Goal: Transaction & Acquisition: Purchase product/service

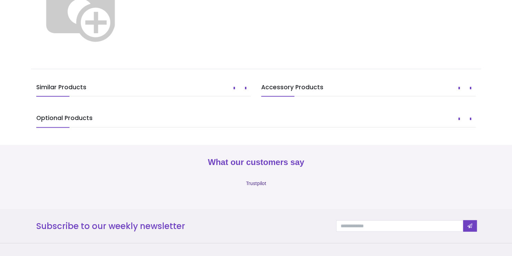
scroll to position [427, 0]
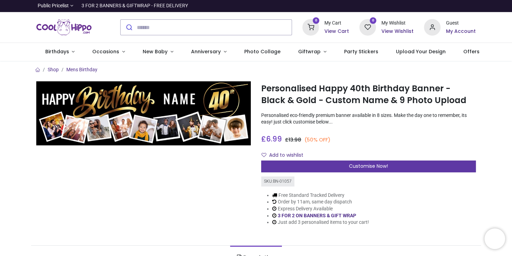
click at [365, 166] on span "Customise Now!" at bounding box center [368, 166] width 39 height 7
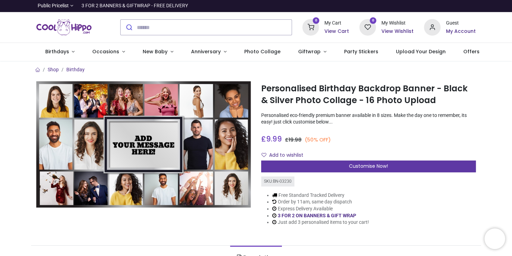
click at [385, 164] on span "Customise Now!" at bounding box center [368, 166] width 39 height 7
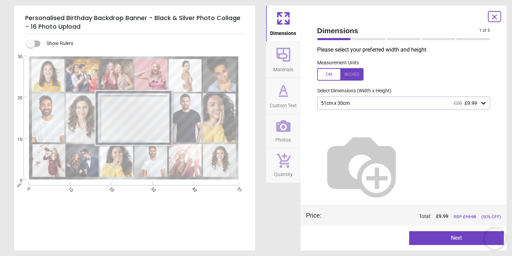
click at [480, 102] on icon at bounding box center [483, 103] width 7 height 7
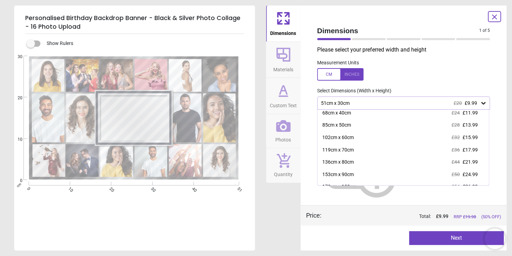
scroll to position [22, 0]
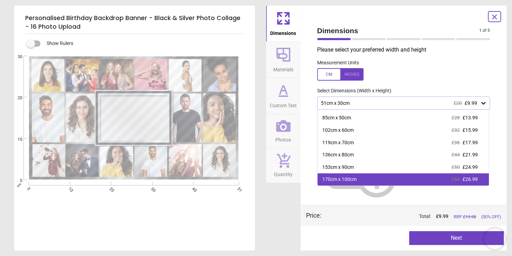
click at [475, 183] on div "170cm x 100cm £54 £26.99" at bounding box center [404, 179] width 172 height 12
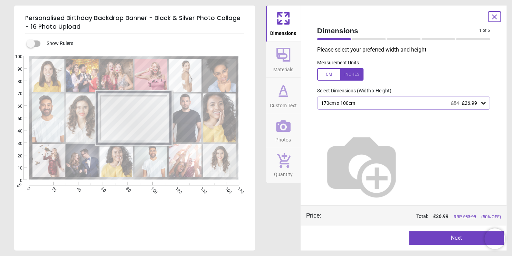
click at [356, 74] on div at bounding box center [340, 74] width 46 height 12
click at [497, 18] on icon at bounding box center [495, 17] width 8 height 8
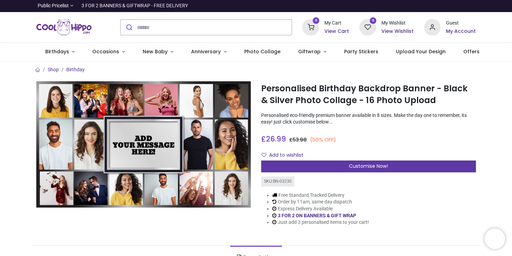
click at [351, 166] on span "Customise Now!" at bounding box center [368, 166] width 39 height 7
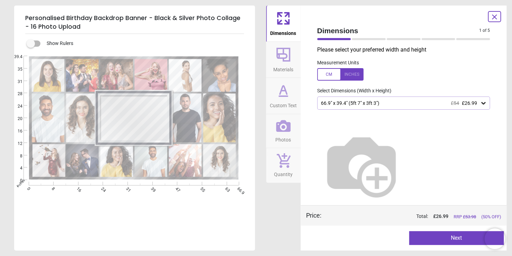
click at [384, 101] on div "66.9" x 39.4" (5ft 7" x 3ft 3") £54 £26.99" at bounding box center [401, 103] width 160 height 6
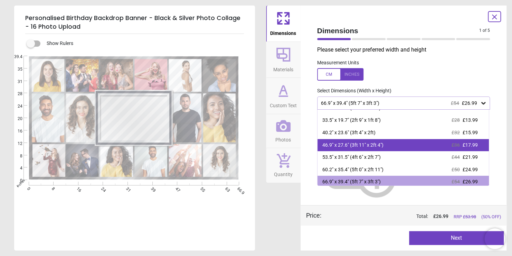
scroll to position [22, 0]
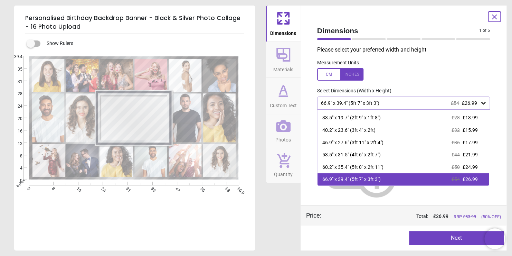
click at [401, 178] on div "66.9" x 39.4" (5ft 7" x 3ft 3") £54 £26.99" at bounding box center [404, 179] width 172 height 12
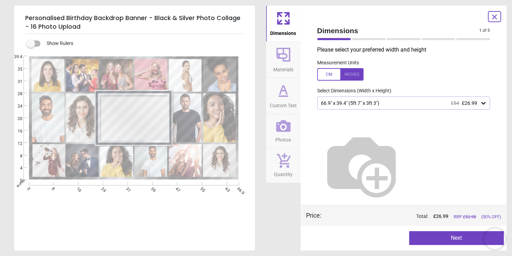
click at [426, 232] on button "Next" at bounding box center [456, 238] width 95 height 14
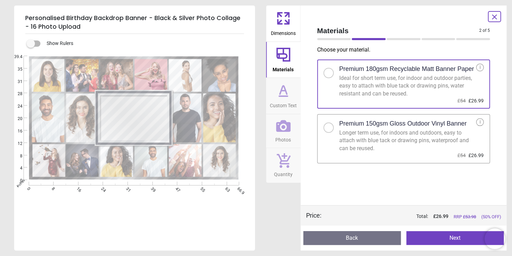
click at [439, 238] on button "Next" at bounding box center [456, 238] width 98 height 14
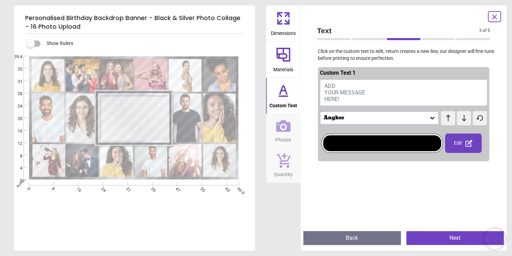
click at [353, 87] on button "ADD YOUR MESSAGE HERE!" at bounding box center [404, 93] width 168 height 26
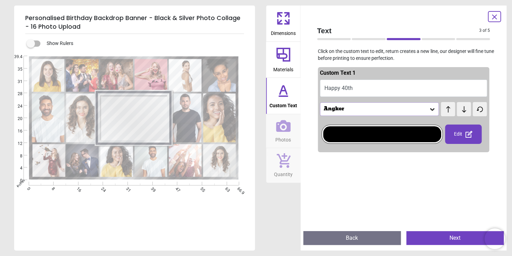
scroll to position [3, 0]
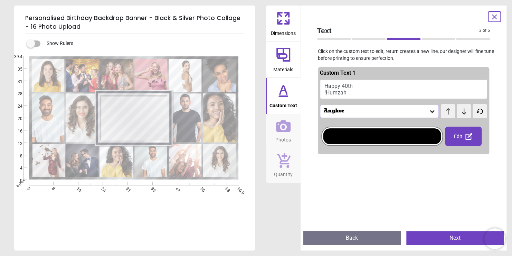
click at [354, 106] on div "Angkor" at bounding box center [379, 111] width 119 height 13
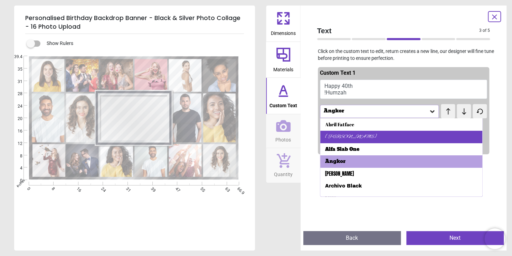
click at [345, 134] on div "Alex Brush" at bounding box center [351, 136] width 52 height 7
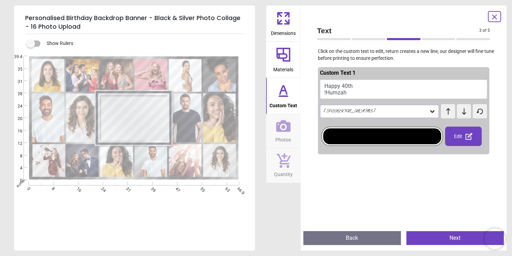
click at [353, 86] on button "Happy 40th !Humzah" at bounding box center [404, 89] width 168 height 19
click at [327, 91] on button "Happy 40th !Humzah" at bounding box center [404, 89] width 168 height 19
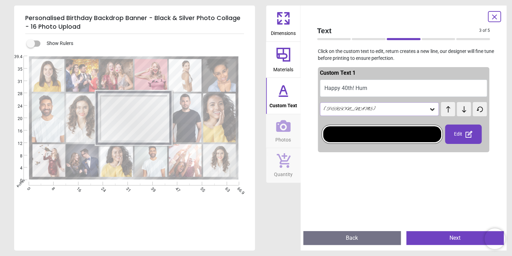
scroll to position [0, 0]
click at [358, 88] on button "Happy 40th! Humzah" at bounding box center [404, 88] width 168 height 17
click at [353, 86] on button "Happy 40th! Humzah" at bounding box center [404, 88] width 168 height 17
click at [355, 87] on button "Happy 40th! Humzah" at bounding box center [404, 88] width 168 height 17
click at [372, 90] on button "Happy 40th! Humzah" at bounding box center [404, 88] width 168 height 17
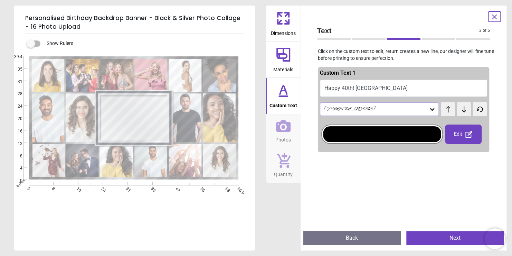
click at [385, 86] on button "Happy 40th! Humzah" at bounding box center [404, 88] width 168 height 17
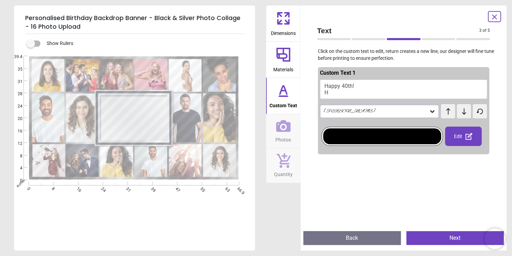
scroll to position [1, 0]
type textarea "**********"
click at [384, 112] on div "Alex Brush" at bounding box center [376, 111] width 106 height 6
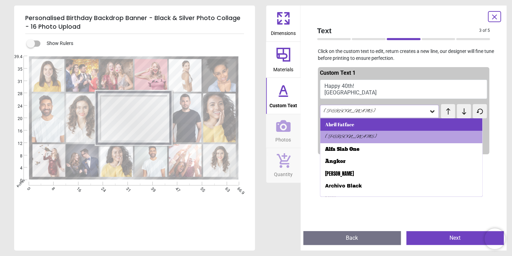
click at [375, 126] on div "Abril Fatface" at bounding box center [402, 124] width 163 height 12
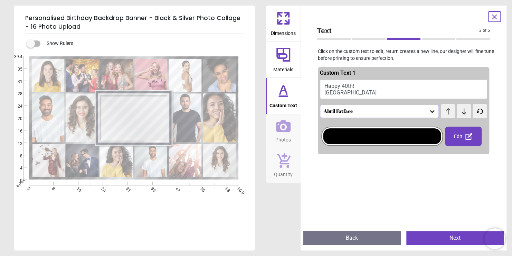
scroll to position [0, 0]
click at [376, 113] on div "Abril Fatface" at bounding box center [376, 111] width 106 height 6
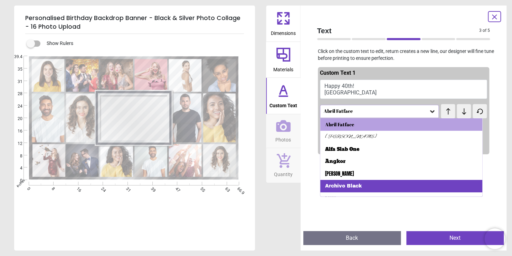
click at [444, 181] on div "Archivo Black" at bounding box center [402, 186] width 163 height 12
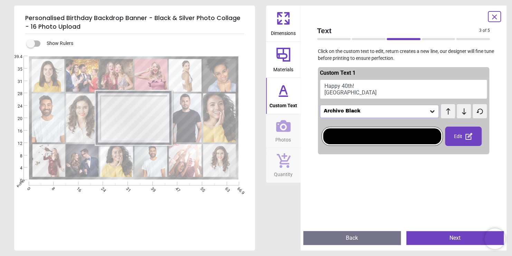
click at [414, 115] on div "Archivo Black" at bounding box center [379, 111] width 119 height 13
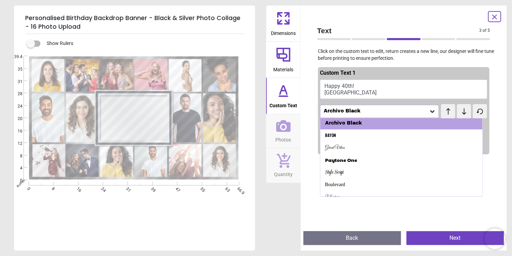
scroll to position [94, 0]
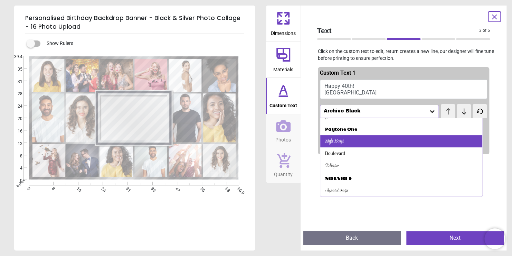
click at [415, 144] on div "Style Script" at bounding box center [402, 141] width 163 height 12
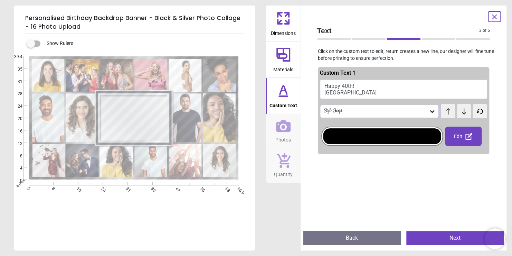
click at [400, 112] on div "Style Script" at bounding box center [376, 111] width 106 height 6
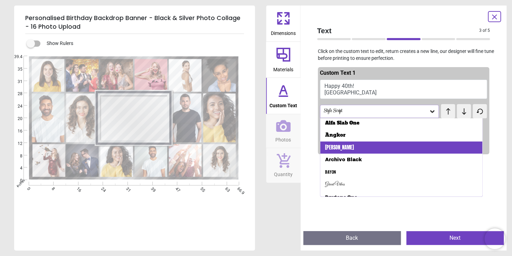
scroll to position [45, 0]
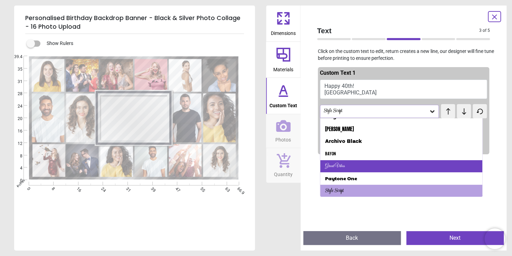
click at [378, 164] on div "Great Vibes" at bounding box center [402, 166] width 163 height 12
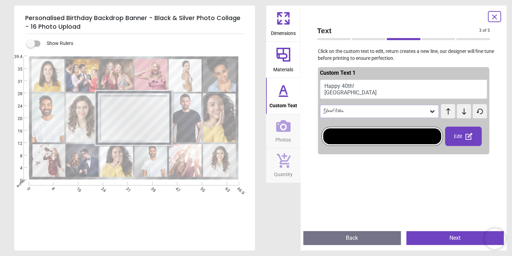
click at [465, 137] on icon at bounding box center [469, 136] width 8 height 8
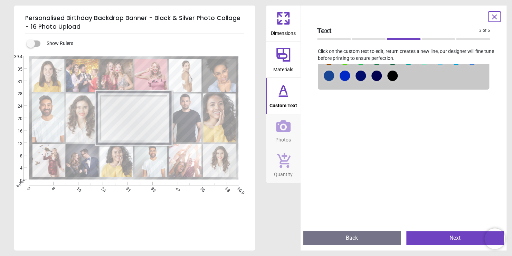
scroll to position [0, 0]
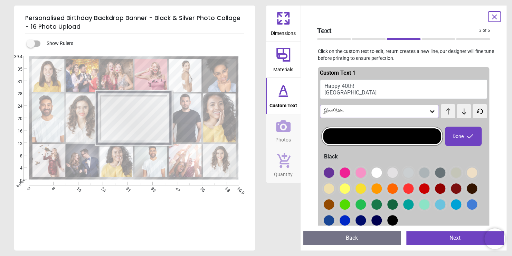
click at [463, 141] on div "Done" at bounding box center [463, 136] width 37 height 19
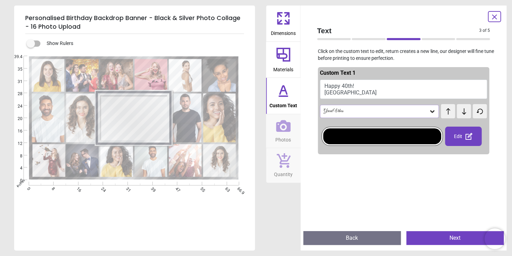
click at [435, 240] on button "Next" at bounding box center [456, 238] width 98 height 14
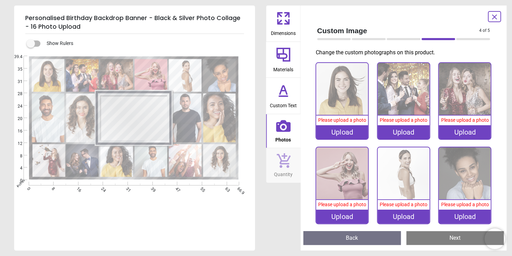
click at [354, 131] on div "Upload" at bounding box center [342, 132] width 52 height 14
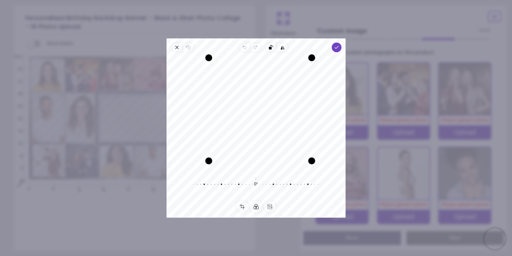
drag, startPoint x: 200, startPoint y: 169, endPoint x: 213, endPoint y: 166, distance: 13.9
click at [213, 166] on div "Recenter" at bounding box center [256, 113] width 168 height 111
drag, startPoint x: 314, startPoint y: 58, endPoint x: 306, endPoint y: 68, distance: 12.7
click at [306, 68] on div at bounding box center [302, 66] width 7 height 7
click at [341, 47] on span "Done" at bounding box center [337, 48] width 10 height 10
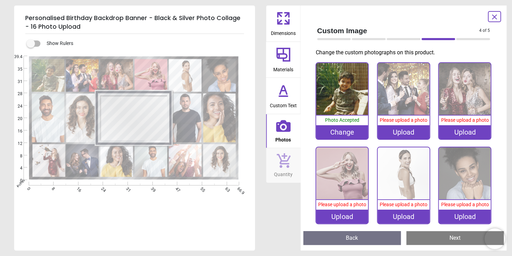
click at [401, 95] on img at bounding box center [404, 89] width 52 height 52
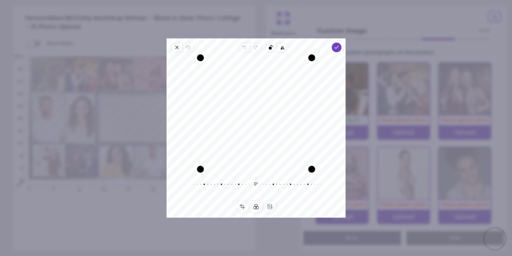
drag, startPoint x: 287, startPoint y: 81, endPoint x: 275, endPoint y: 121, distance: 42.0
click at [275, 121] on div "Recenter" at bounding box center [256, 113] width 168 height 111
click at [337, 47] on polyline "button" at bounding box center [337, 47] width 4 height 2
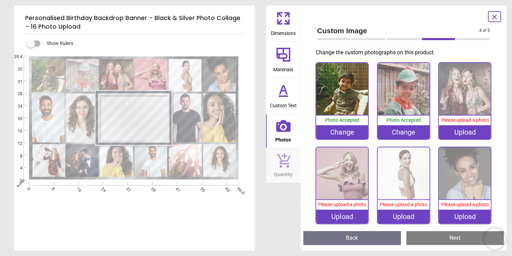
click at [457, 131] on div "Upload" at bounding box center [465, 132] width 52 height 14
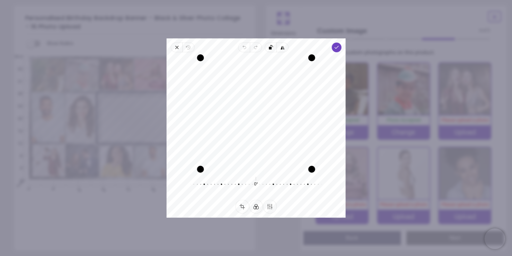
drag, startPoint x: 296, startPoint y: 94, endPoint x: 282, endPoint y: 97, distance: 14.4
click at [282, 97] on div "Recenter" at bounding box center [256, 113] width 168 height 111
drag, startPoint x: 311, startPoint y: 58, endPoint x: 300, endPoint y: 70, distance: 15.4
click at [300, 70] on div at bounding box center [300, 68] width 7 height 7
drag, startPoint x: 291, startPoint y: 80, endPoint x: 282, endPoint y: 96, distance: 18.6
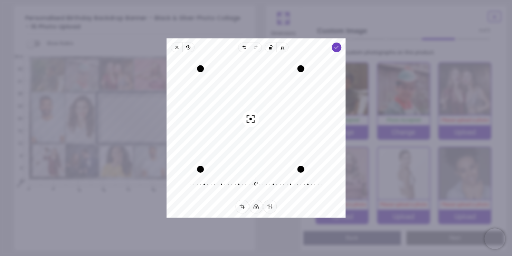
click at [282, 96] on div "Recenter" at bounding box center [256, 113] width 168 height 111
click at [337, 46] on icon "button" at bounding box center [337, 48] width 6 height 6
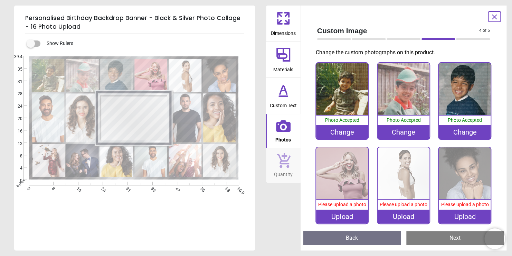
click at [348, 170] on img at bounding box center [342, 173] width 52 height 52
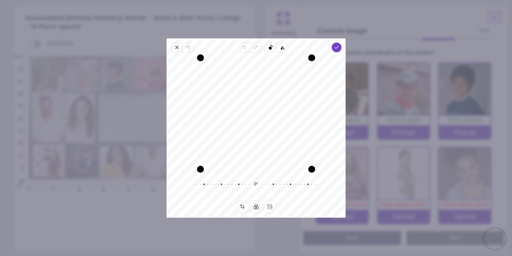
drag, startPoint x: 247, startPoint y: 108, endPoint x: 193, endPoint y: 118, distance: 55.1
click at [193, 118] on div "Recenter" at bounding box center [256, 113] width 168 height 111
drag, startPoint x: 202, startPoint y: 168, endPoint x: 219, endPoint y: 152, distance: 23.5
click at [219, 152] on div at bounding box center [216, 153] width 7 height 7
click at [337, 45] on icon "button" at bounding box center [337, 48] width 6 height 6
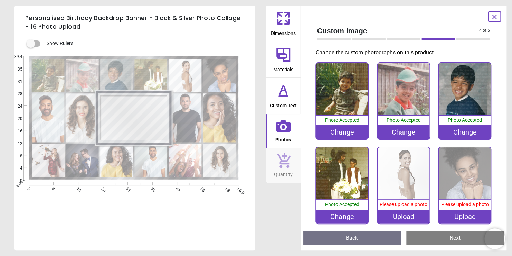
click at [392, 178] on img at bounding box center [404, 173] width 52 height 52
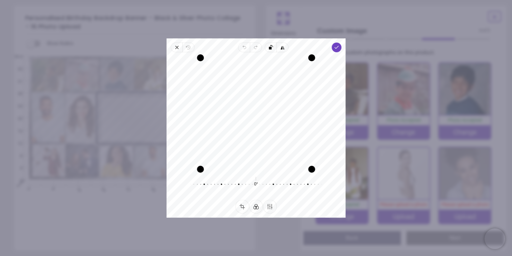
drag, startPoint x: 294, startPoint y: 122, endPoint x: 272, endPoint y: 123, distance: 21.8
click at [272, 123] on div "Recenter" at bounding box center [256, 113] width 168 height 111
drag, startPoint x: 311, startPoint y: 57, endPoint x: 309, endPoint y: 81, distance: 23.6
click at [309, 81] on div "Recenter" at bounding box center [256, 113] width 168 height 111
click at [334, 46] on icon "button" at bounding box center [337, 48] width 6 height 6
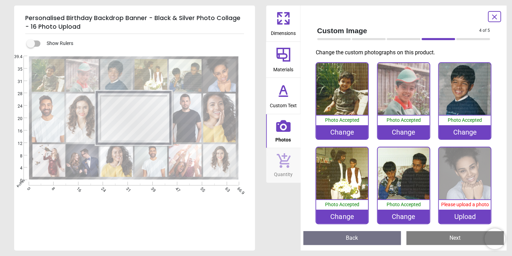
click at [456, 179] on img at bounding box center [465, 173] width 52 height 52
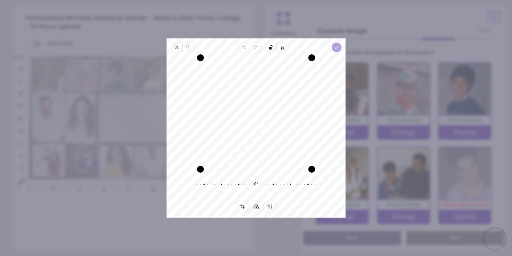
click at [341, 46] on span "Done" at bounding box center [337, 48] width 10 height 10
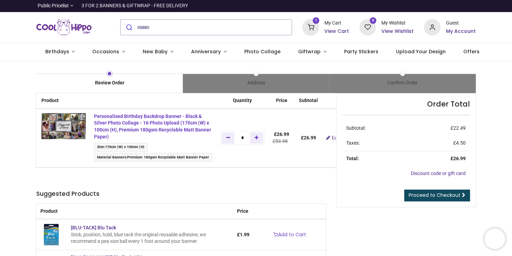
click at [115, 124] on strong "Personalised Birthday Backdrop Banner - Black & Silver Photo Collage - 16 Photo…" at bounding box center [152, 126] width 117 height 26
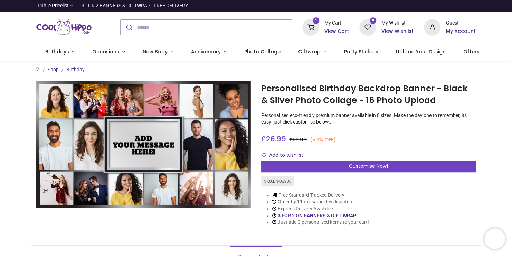
click at [335, 34] on h6 "View Cart" at bounding box center [337, 31] width 25 height 7
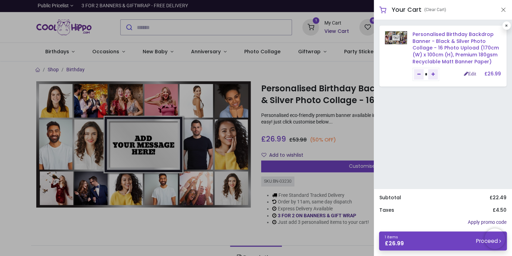
click at [435, 45] on link "Personalised Birthday Backdrop Banner - Black & Silver Photo Collage - 16 Photo…" at bounding box center [456, 48] width 86 height 34
click at [471, 73] on link "Edit" at bounding box center [470, 73] width 12 height 5
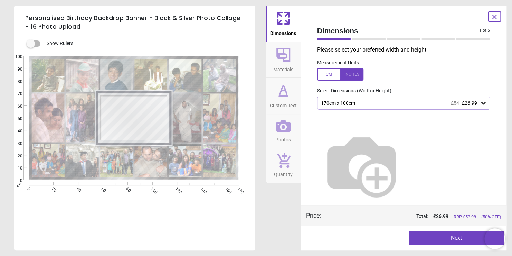
click at [280, 122] on icon at bounding box center [283, 126] width 15 height 12
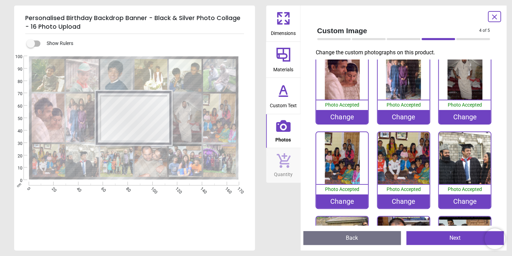
scroll to position [186, 0]
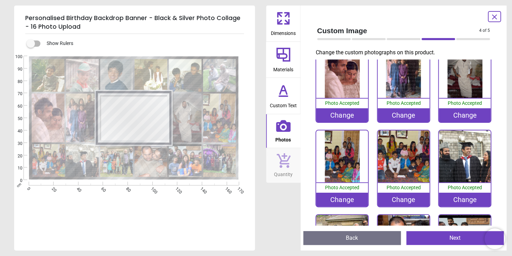
click at [340, 194] on div "Change" at bounding box center [342, 200] width 52 height 14
click at [187, 131] on image at bounding box center [185, 117] width 33 height 49
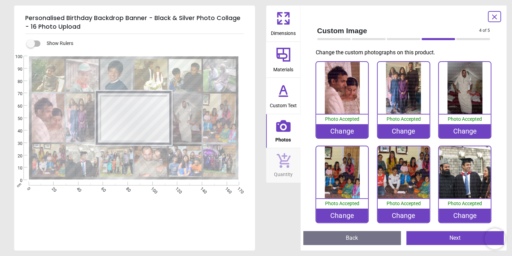
scroll to position [169, 0]
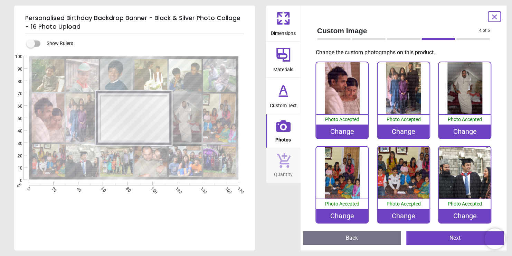
click at [353, 212] on div "Change" at bounding box center [342, 216] width 52 height 14
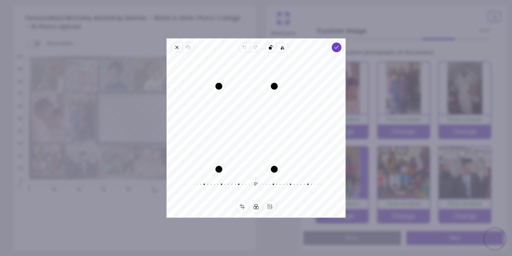
drag, startPoint x: 296, startPoint y: 58, endPoint x: 289, endPoint y: 97, distance: 39.2
click at [289, 97] on div "Recenter" at bounding box center [256, 113] width 168 height 111
drag, startPoint x: 261, startPoint y: 108, endPoint x: 253, endPoint y: 115, distance: 10.3
click at [253, 115] on div "Recenter" at bounding box center [256, 113] width 168 height 111
click at [336, 45] on icon "button" at bounding box center [337, 48] width 6 height 6
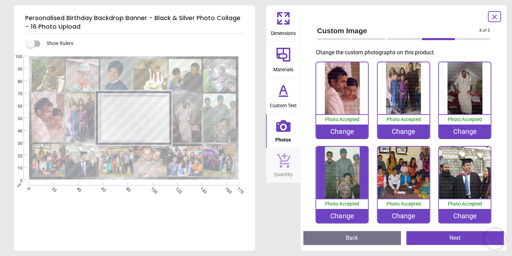
click at [86, 235] on div "**********" at bounding box center [134, 142] width 241 height 216
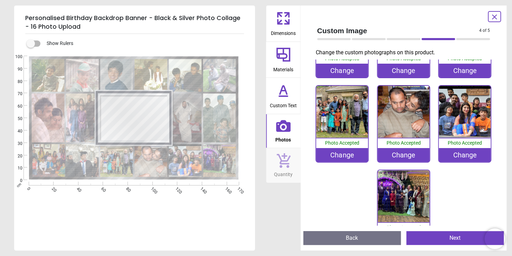
click at [338, 148] on div "Change" at bounding box center [342, 155] width 52 height 14
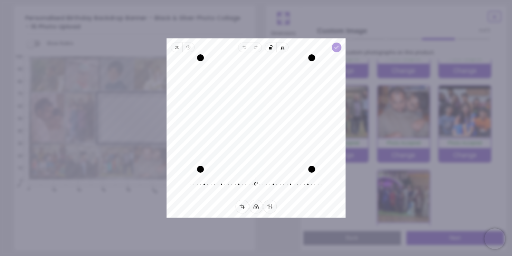
click at [335, 43] on span "Done" at bounding box center [337, 48] width 10 height 10
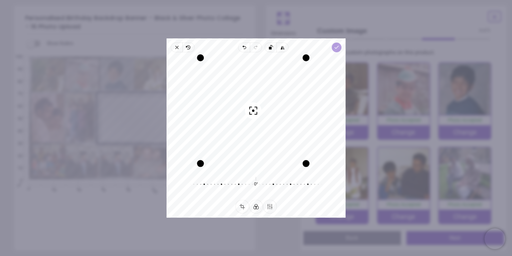
click at [339, 49] on span "Done" at bounding box center [337, 48] width 10 height 10
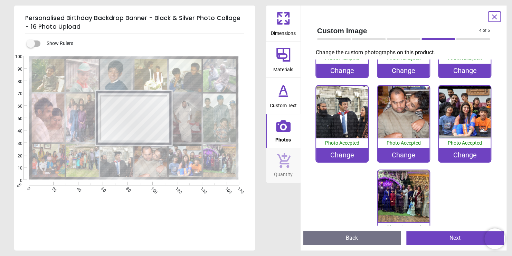
click at [433, 238] on button "Next" at bounding box center [456, 238] width 98 height 14
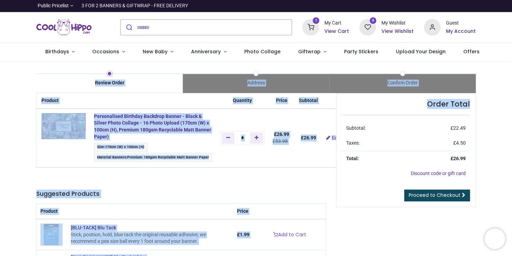
drag, startPoint x: 511, startPoint y: 82, endPoint x: 509, endPoint y: 124, distance: 41.5
click at [509, 124] on div "Review Order Address Confirm Order Price" at bounding box center [256, 189] width 512 height 256
drag, startPoint x: 509, startPoint y: 124, endPoint x: 487, endPoint y: 133, distance: 24.2
click at [487, 133] on div "Review Order Address Confirm Order Price" at bounding box center [256, 189] width 512 height 256
click at [331, 194] on div "Order Total Subtotal: £ 22.49 Taxes: £ 4.50 Total: £ 26.99 Discount code or gif…" at bounding box center [406, 203] width 150 height 221
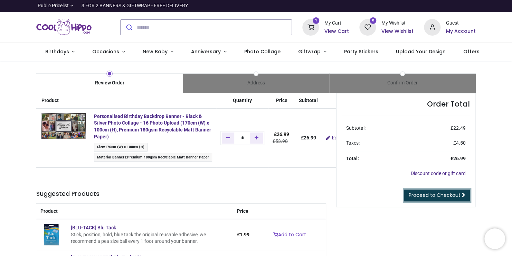
click at [419, 194] on span "Proceed to Checkout" at bounding box center [435, 195] width 52 height 7
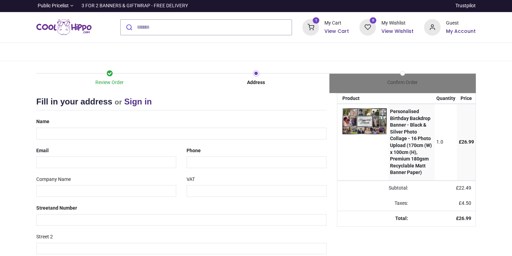
select select "***"
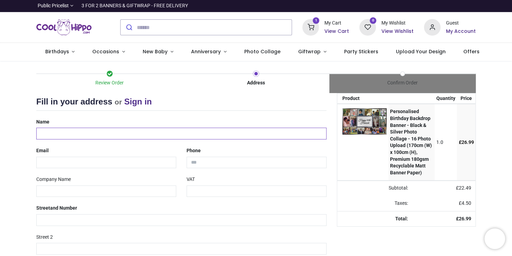
click at [83, 130] on input "text" at bounding box center [181, 134] width 290 height 12
type input "**********"
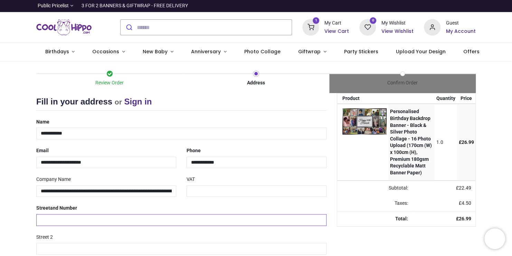
type input "**********"
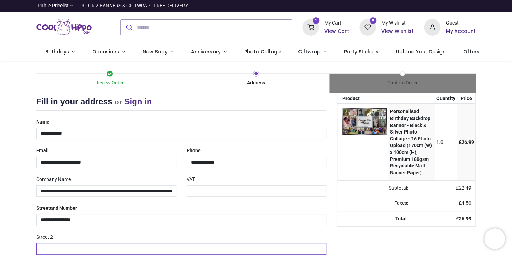
type input "*******"
type input "******"
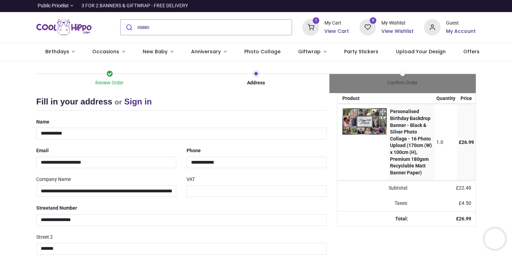
type input "*******"
select select "***"
click at [82, 135] on input "**********" at bounding box center [181, 134] width 290 height 12
type input "**********"
click at [238, 162] on input "**********" at bounding box center [257, 163] width 140 height 12
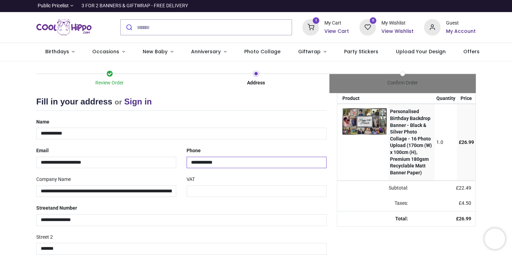
type input "**********"
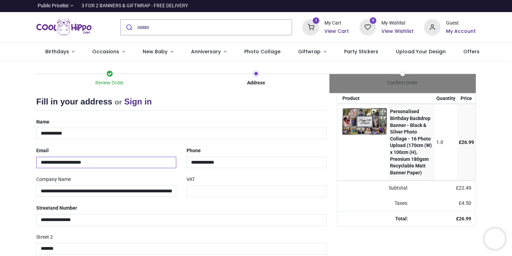
click at [176, 165] on input "**********" at bounding box center [106, 163] width 140 height 12
type input "**********"
click at [195, 190] on input "text" at bounding box center [257, 191] width 140 height 12
drag, startPoint x: 60, startPoint y: 191, endPoint x: 342, endPoint y: 224, distance: 284.4
click at [342, 224] on div "Your order: £ 26.99 Product Quantity Price Personalised Birthday Backdrop Banne…" at bounding box center [256, 220] width 450 height 255
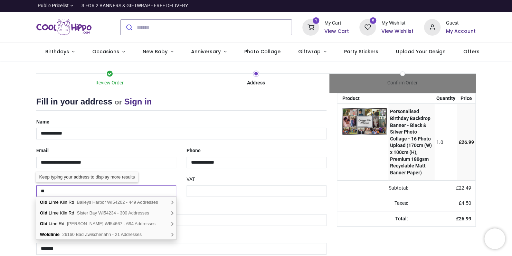
type input "*"
click at [292, 232] on div "Street 2 *******" at bounding box center [181, 242] width 301 height 23
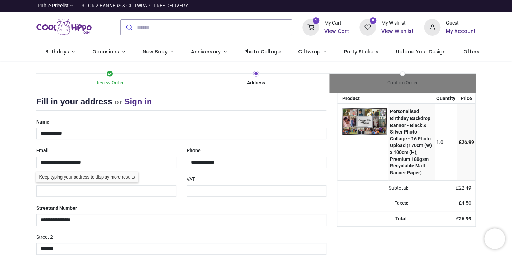
click at [184, 210] on div "**********" at bounding box center [181, 213] width 301 height 23
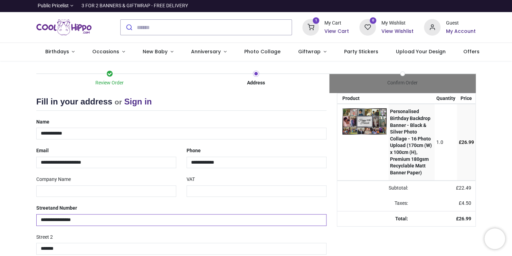
click at [171, 220] on input "**********" at bounding box center [181, 220] width 290 height 12
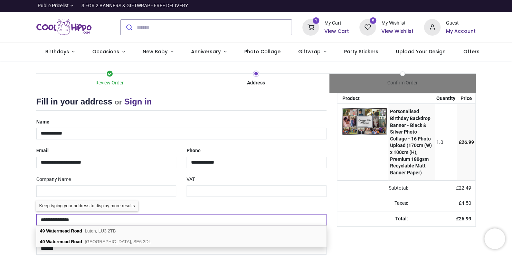
type input "**********"
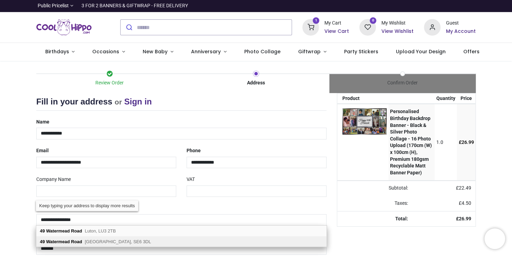
click at [147, 244] on div "[STREET_ADDRESS]" at bounding box center [181, 241] width 290 height 10
type input "*******"
select select "***"
select select
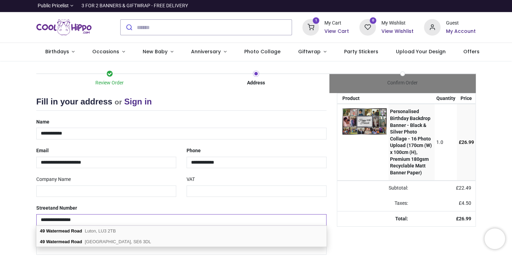
scroll to position [82, 0]
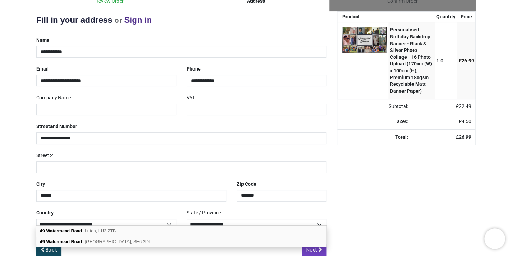
click at [176, 200] on div "**********" at bounding box center [181, 140] width 301 height 210
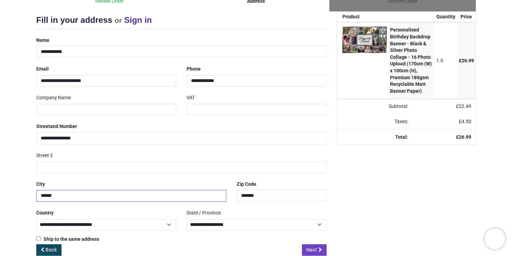
click at [166, 196] on input "******" at bounding box center [131, 196] width 190 height 12
type input "******"
click at [316, 244] on link "Next" at bounding box center [314, 250] width 25 height 12
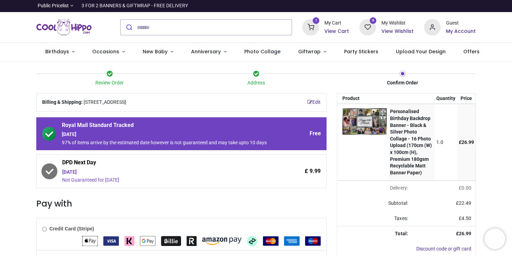
click at [83, 169] on div "[DATE]" at bounding box center [165, 172] width 207 height 7
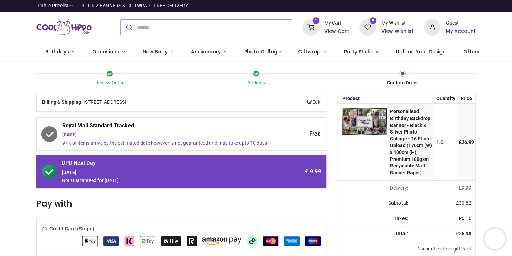
scroll to position [88, 0]
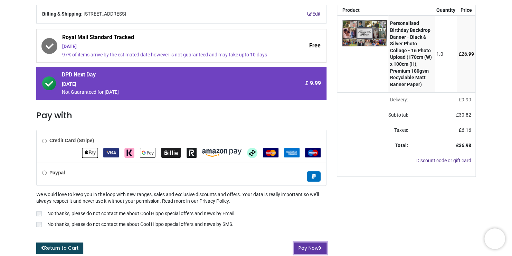
click at [309, 246] on button "Pay Now" at bounding box center [310, 248] width 33 height 12
